Goal: Leave review/rating: Leave review/rating

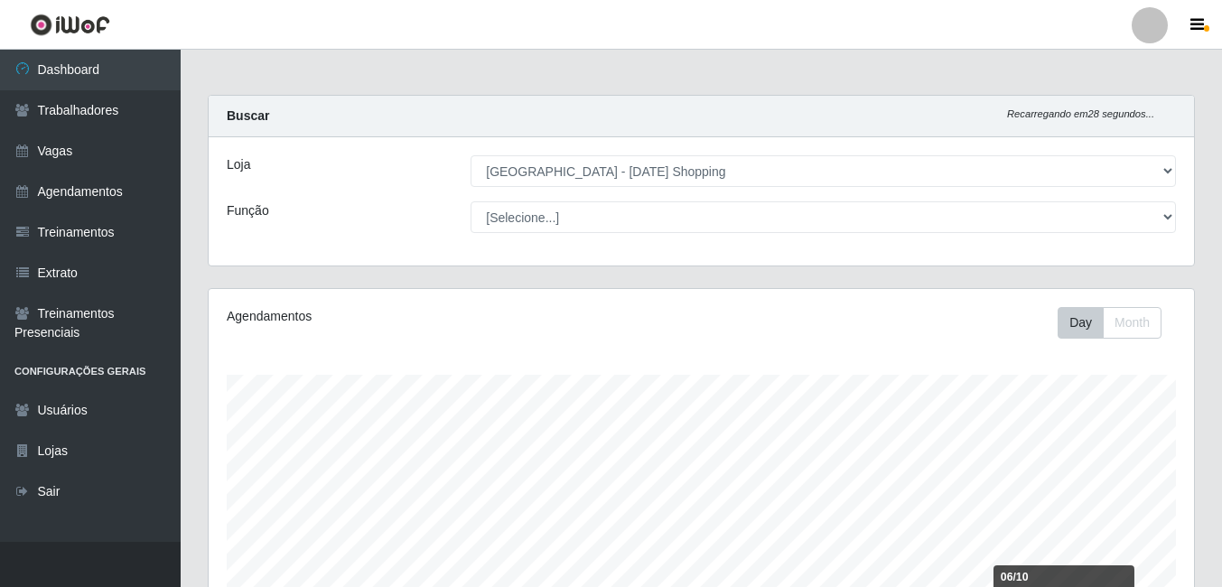
select select "471"
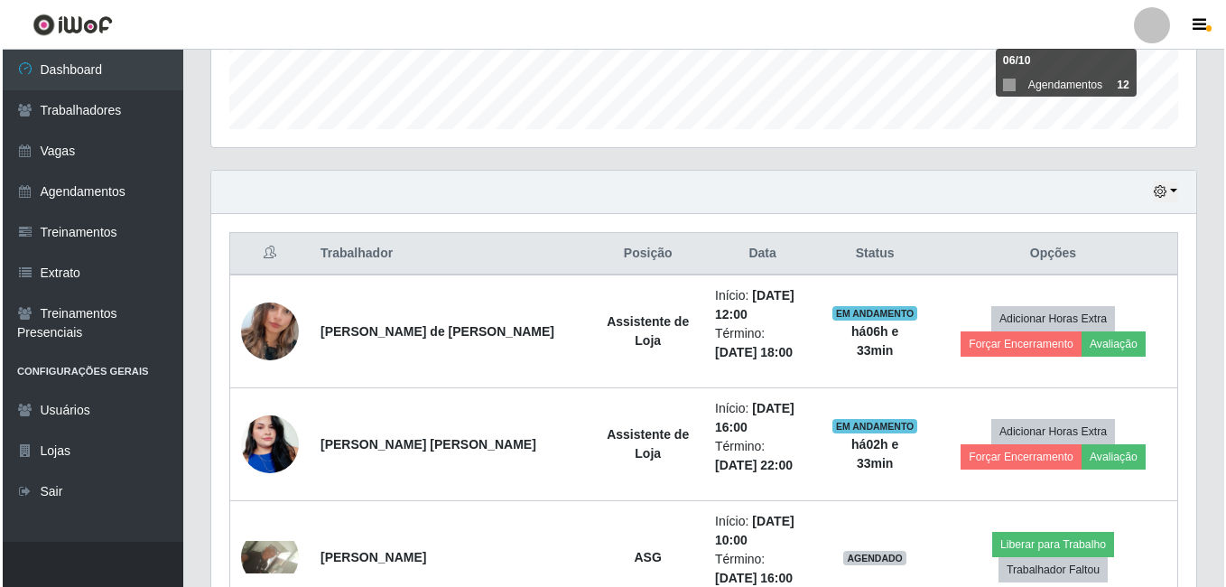
scroll to position [375, 985]
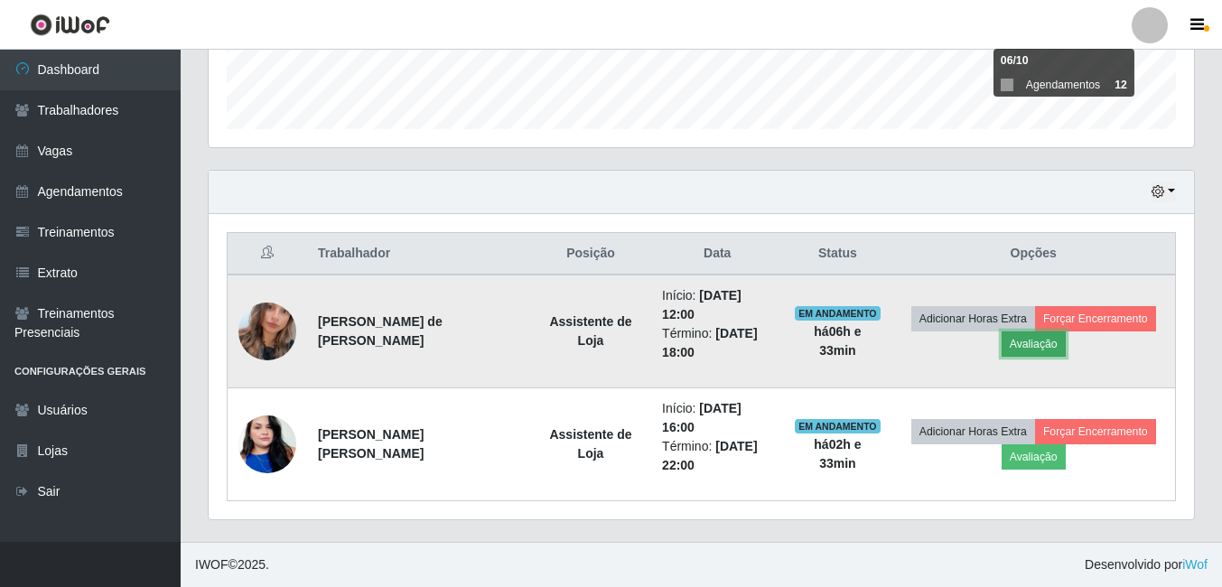
click at [1047, 346] on button "Avaliação" at bounding box center [1033, 343] width 64 height 25
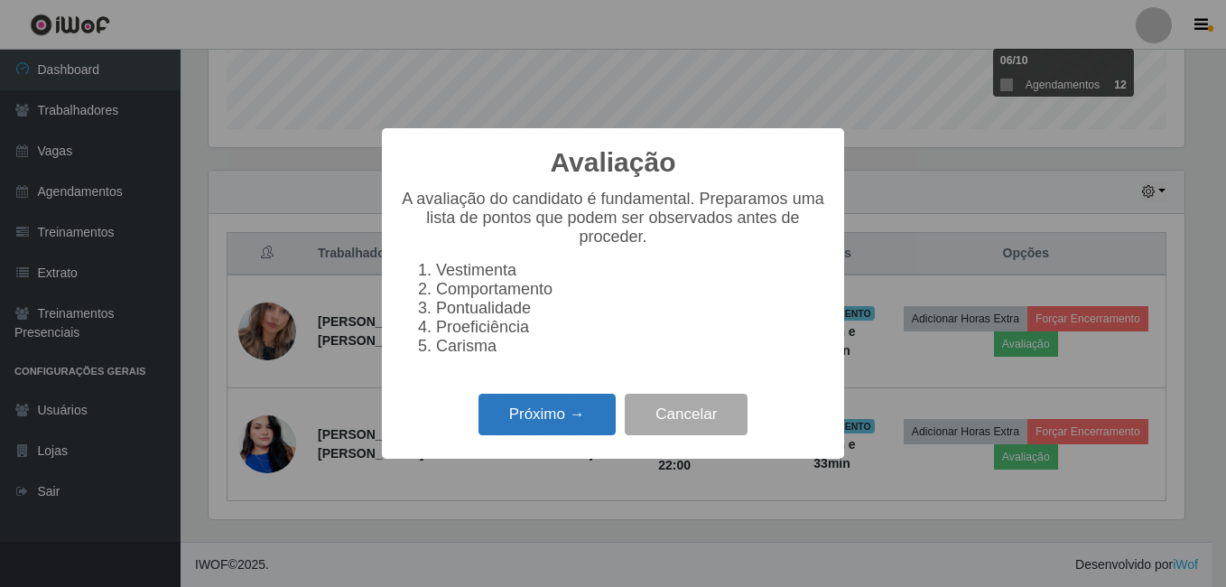
click at [542, 419] on button "Próximo →" at bounding box center [547, 415] width 137 height 42
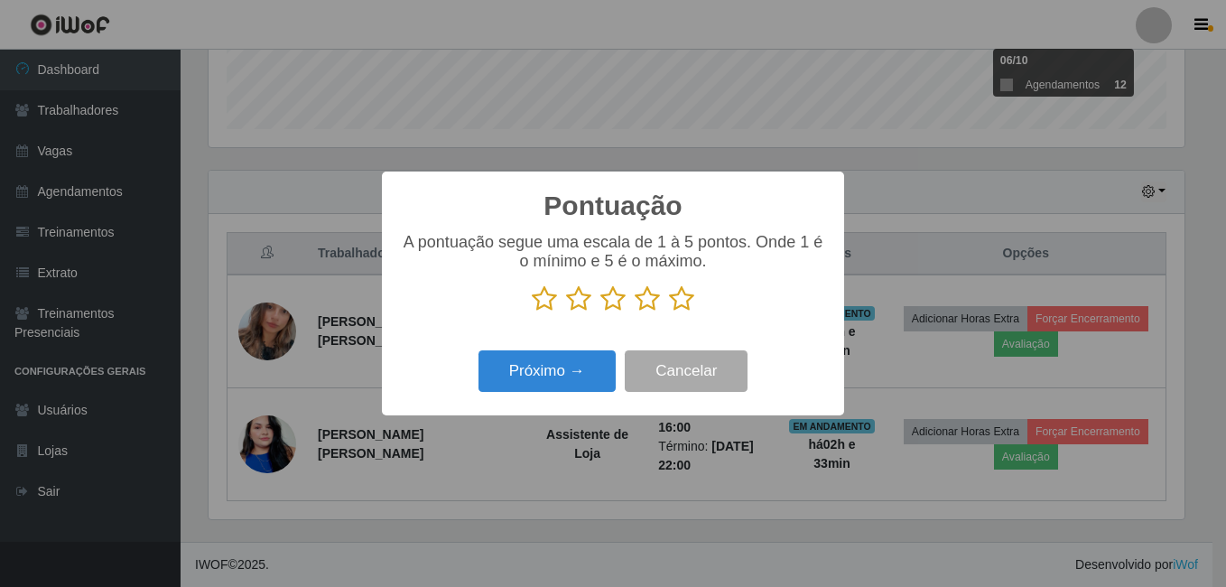
scroll to position [902668, 902067]
click at [687, 304] on icon at bounding box center [681, 298] width 25 height 27
click at [669, 312] on input "radio" at bounding box center [669, 312] width 0 height 0
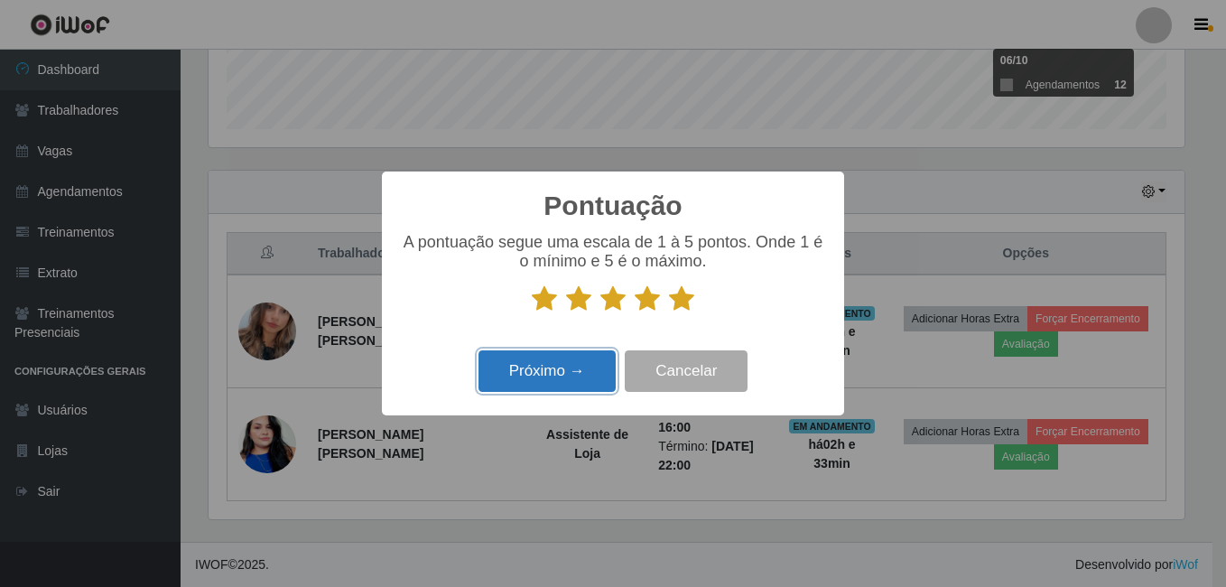
click at [571, 371] on button "Próximo →" at bounding box center [547, 371] width 137 height 42
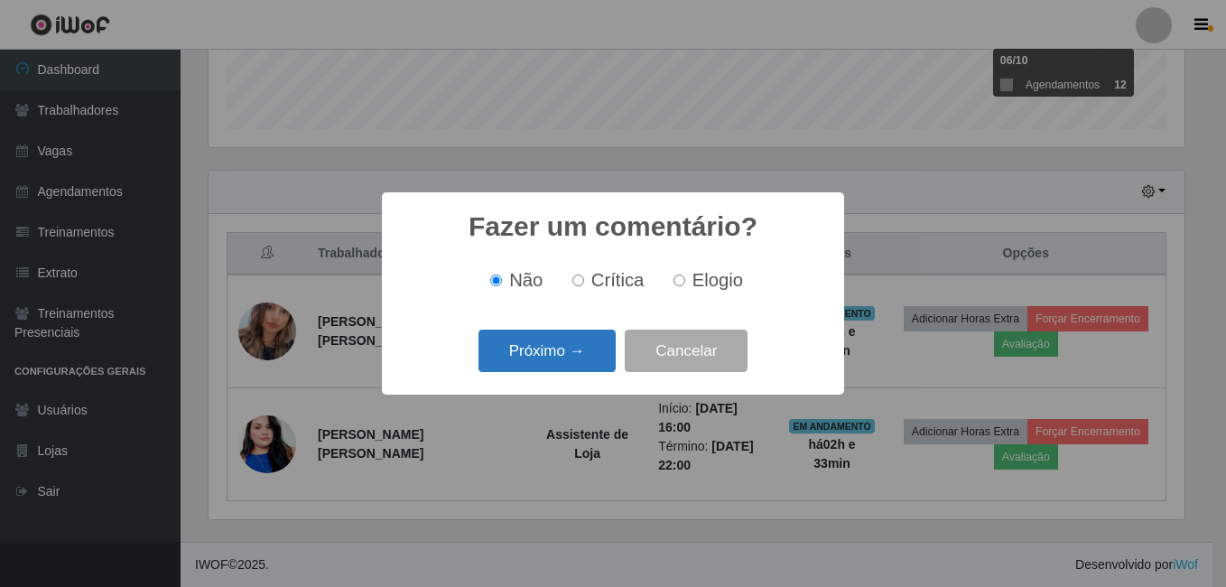
click at [572, 360] on button "Próximo →" at bounding box center [547, 351] width 137 height 42
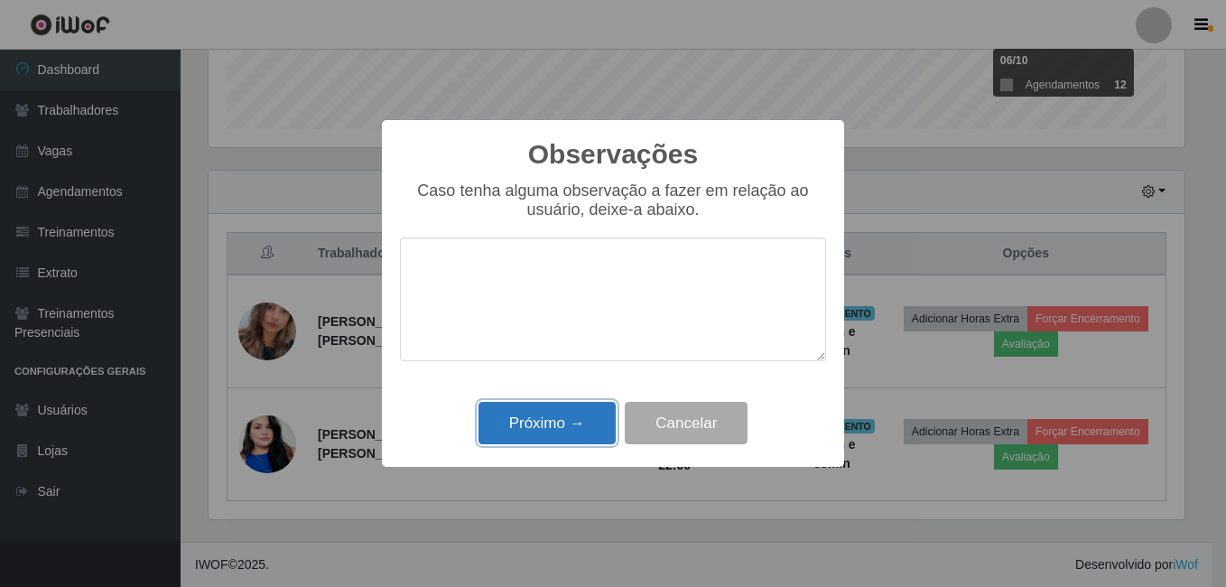
click at [559, 436] on button "Próximo →" at bounding box center [547, 423] width 137 height 42
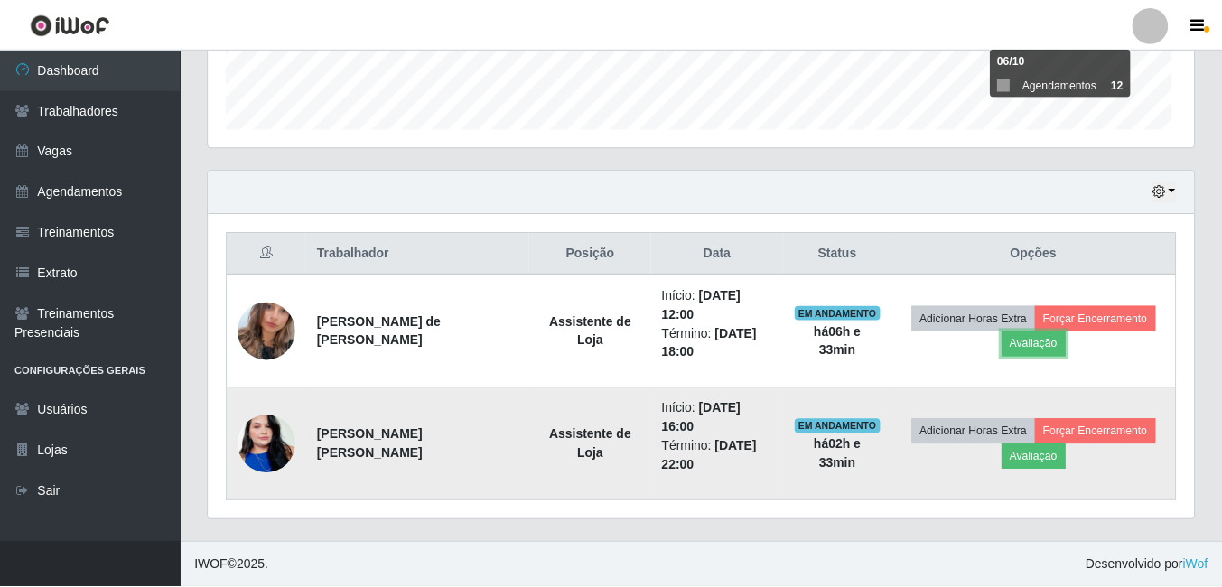
scroll to position [375, 985]
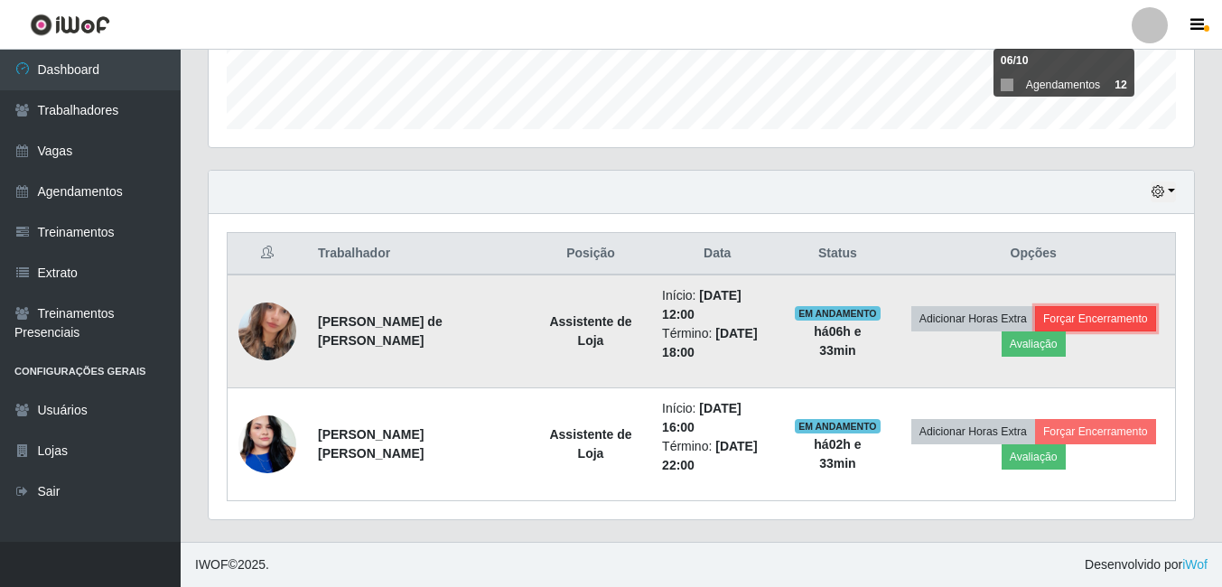
click at [1085, 314] on button "Forçar Encerramento" at bounding box center [1095, 318] width 121 height 25
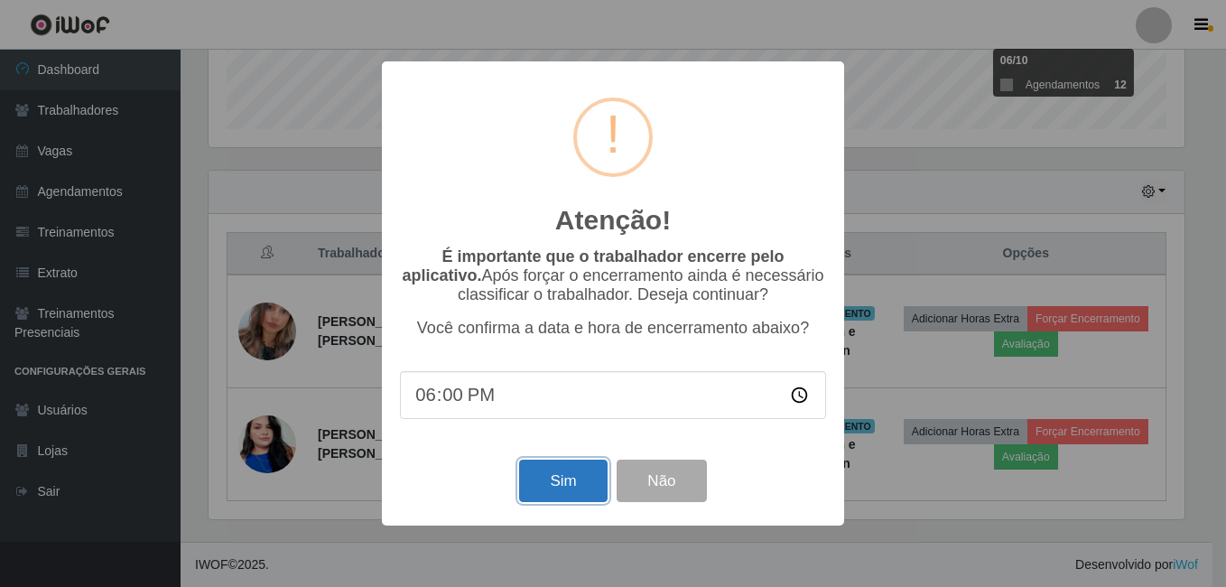
click at [580, 476] on button "Sim" at bounding box center [563, 481] width 88 height 42
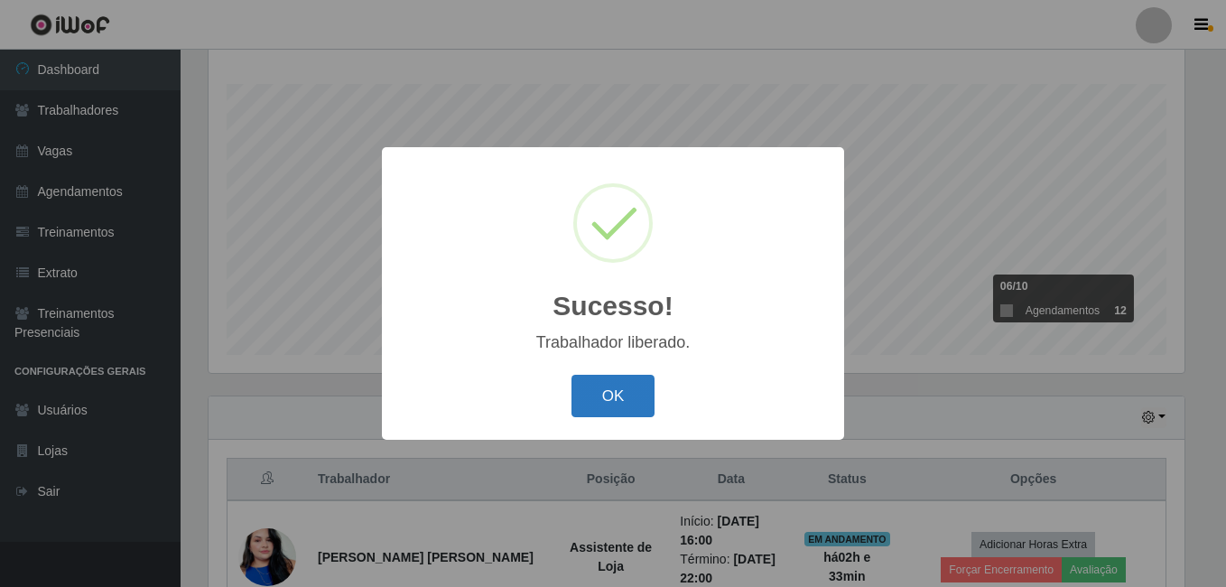
click at [623, 386] on button "OK" at bounding box center [614, 396] width 84 height 42
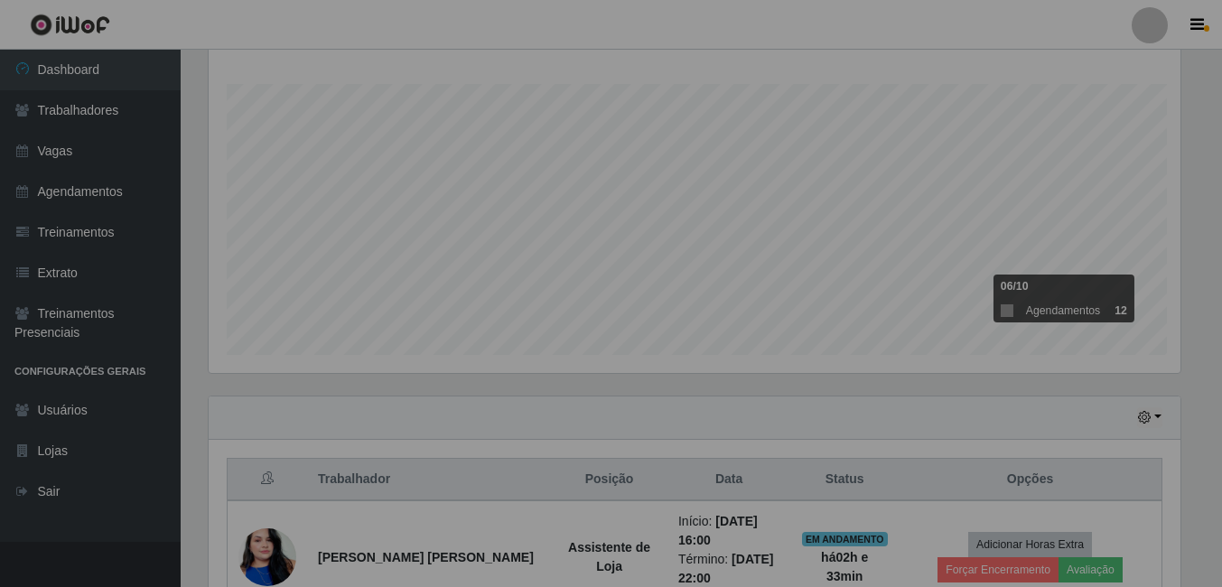
scroll to position [375, 985]
